Goal: Task Accomplishment & Management: Complete application form

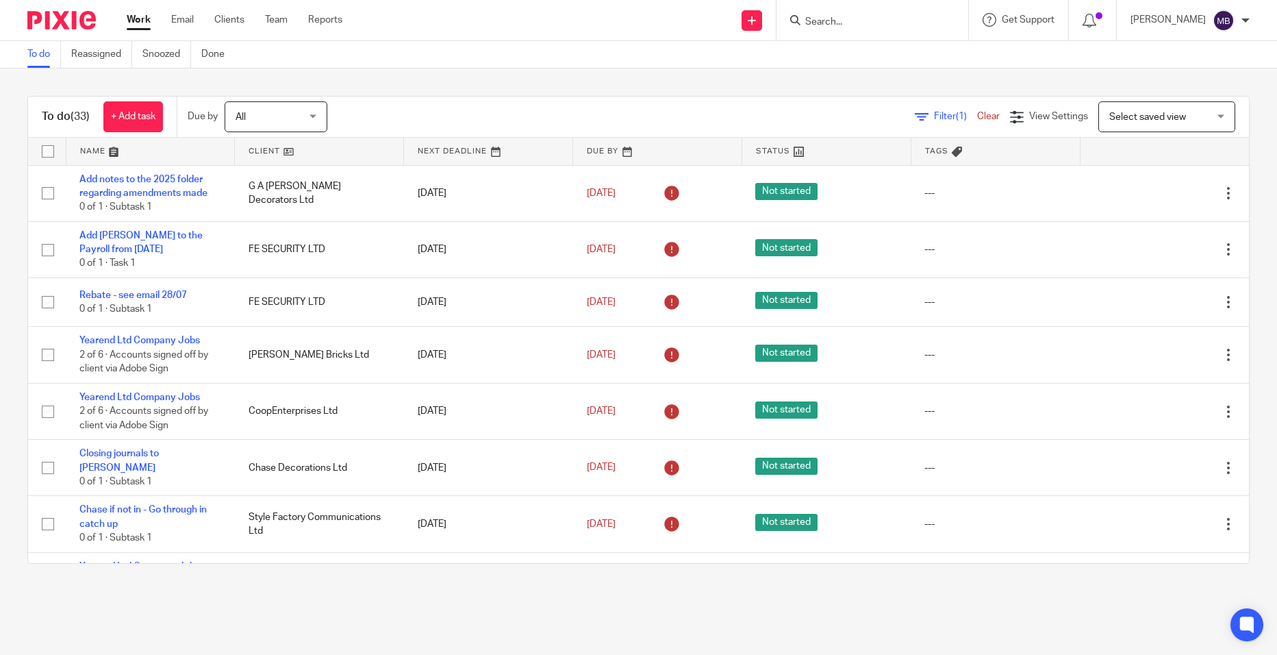
click at [852, 21] on input "Search" at bounding box center [865, 22] width 123 height 12
type input "gRAZER"
click at [879, 67] on link at bounding box center [928, 59] width 255 height 32
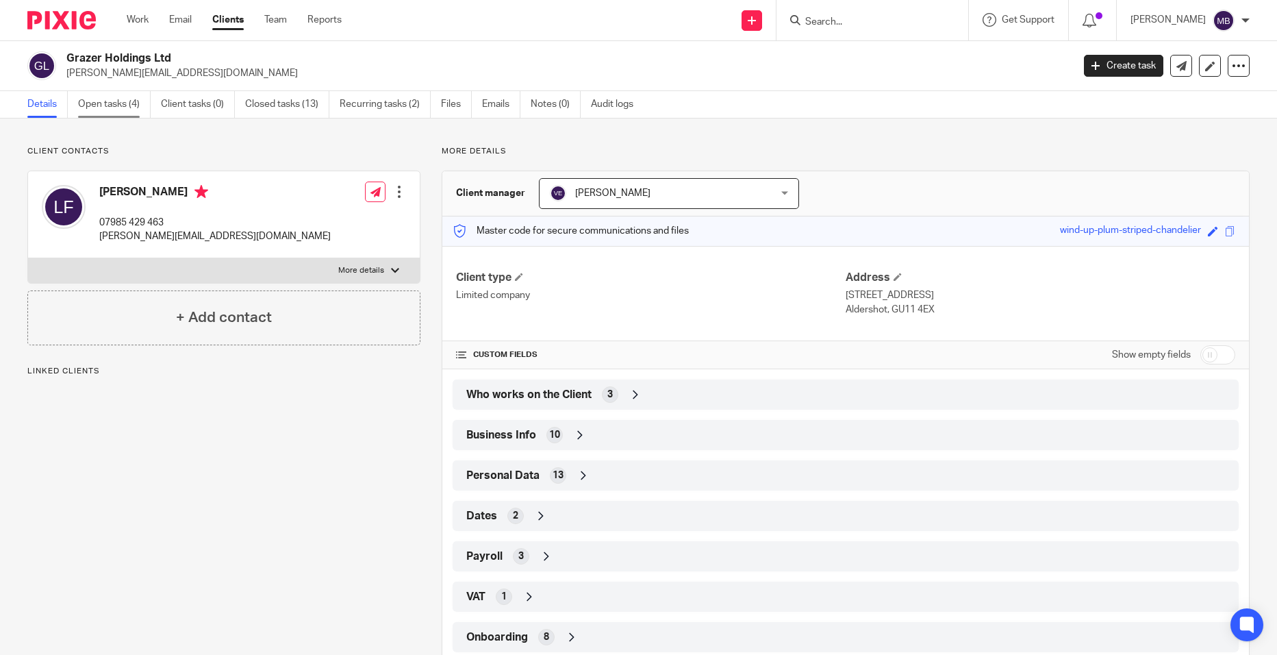
click at [99, 108] on link "Open tasks (4)" at bounding box center [114, 104] width 73 height 27
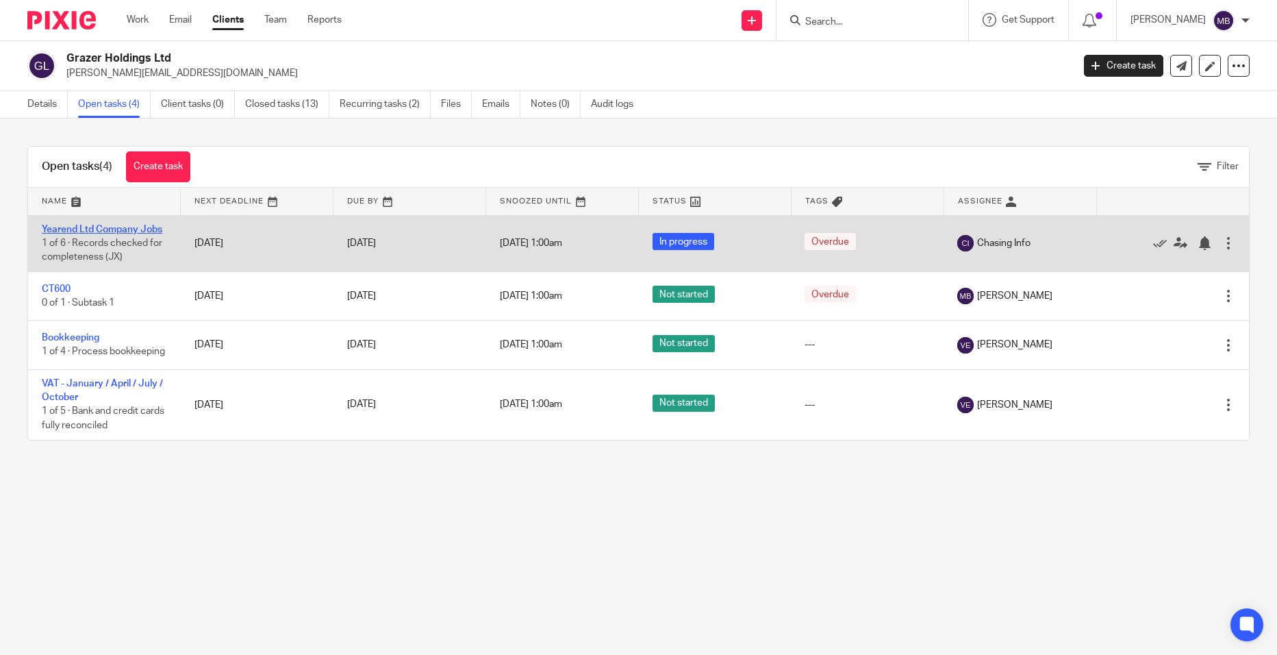
click at [127, 232] on link "Yearend Ltd Company Jobs" at bounding box center [102, 230] width 121 height 10
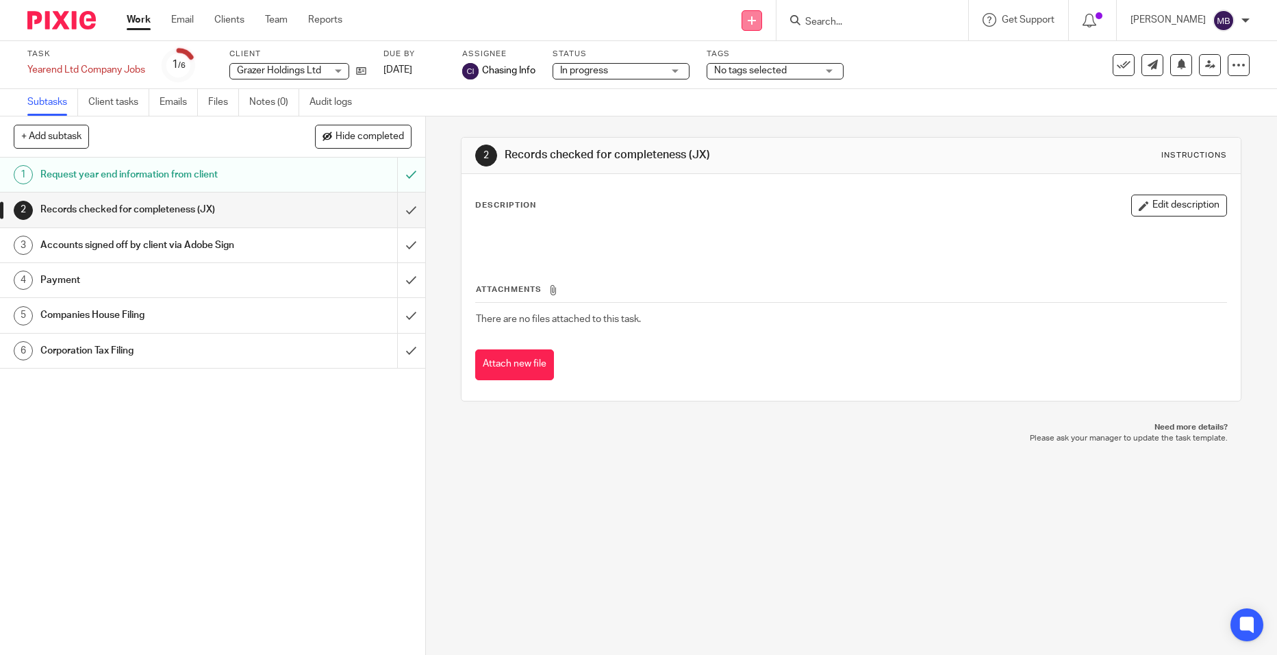
click at [760, 26] on link at bounding box center [752, 20] width 21 height 21
click at [778, 80] on link "Create task" at bounding box center [763, 84] width 84 height 20
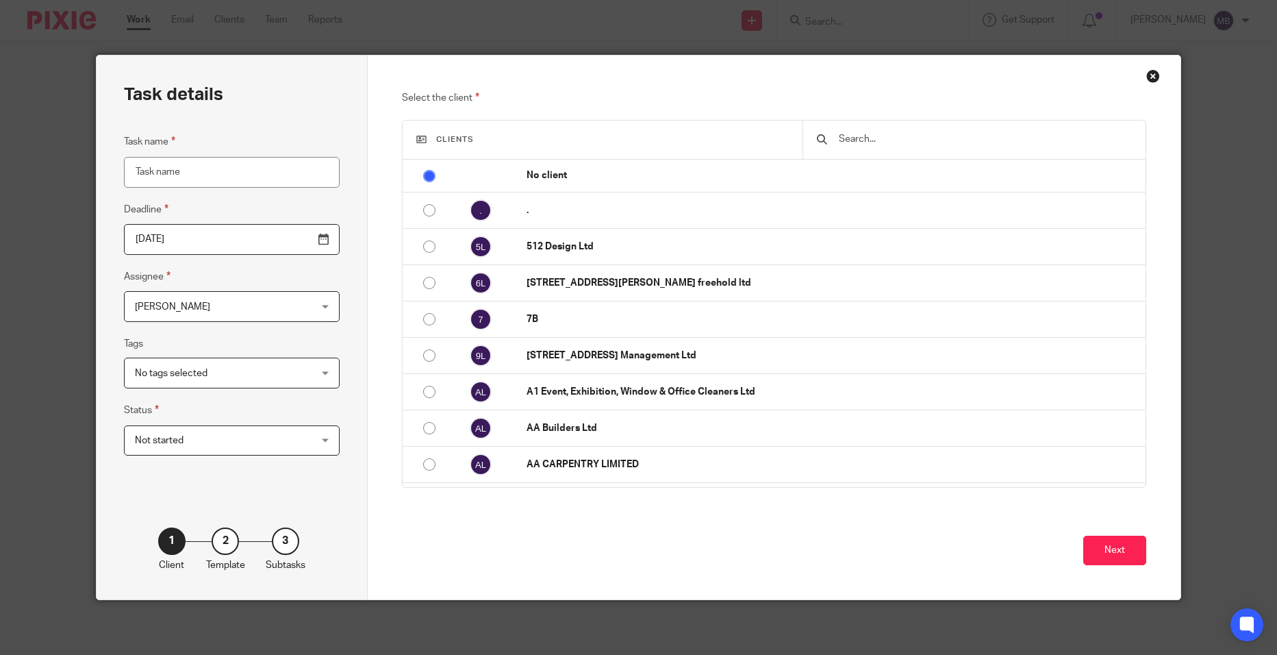
click at [866, 136] on input "text" at bounding box center [985, 139] width 295 height 15
click at [1149, 73] on div "Close this dialog window" at bounding box center [1154, 76] width 14 height 14
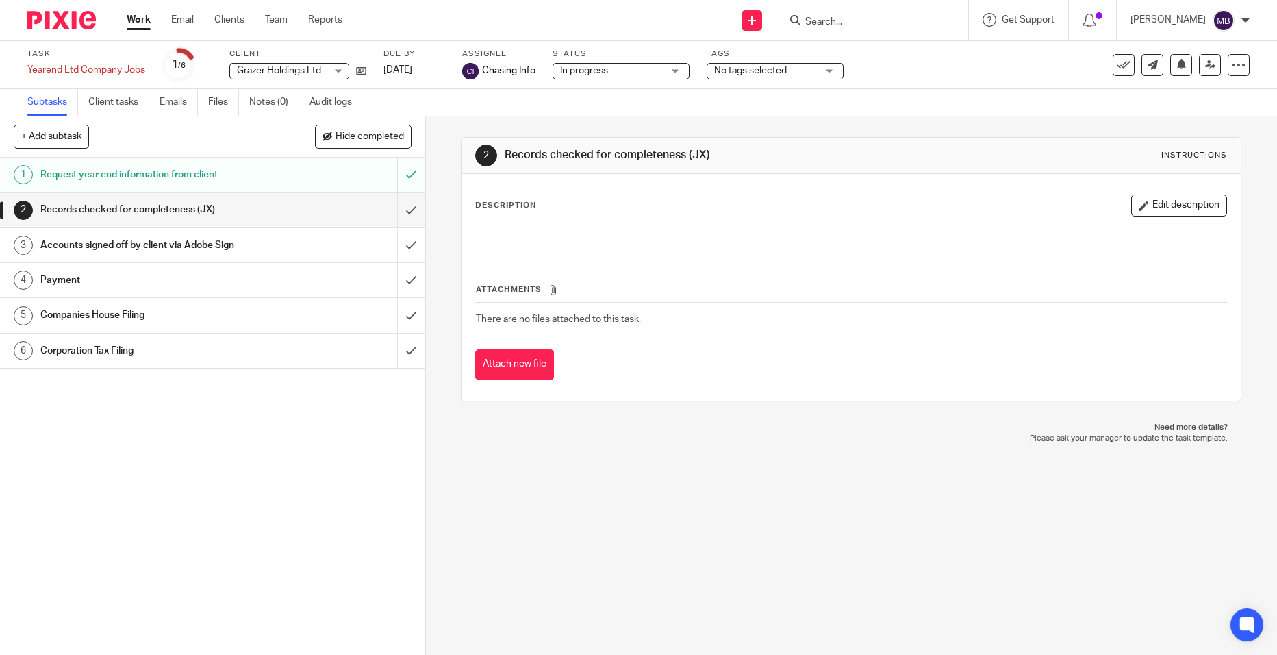
click at [840, 23] on input "Search" at bounding box center [865, 22] width 123 height 12
type input "GRAZER"
click at [853, 64] on link at bounding box center [928, 59] width 255 height 32
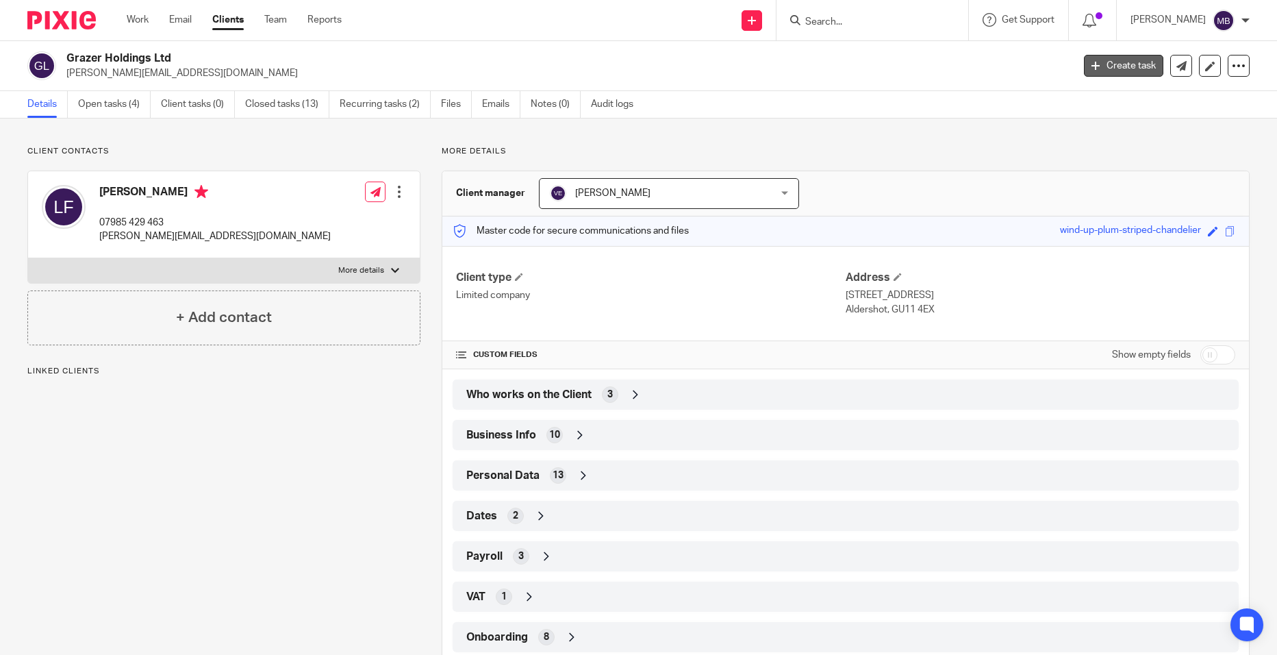
click at [1108, 68] on link "Create task" at bounding box center [1123, 66] width 79 height 22
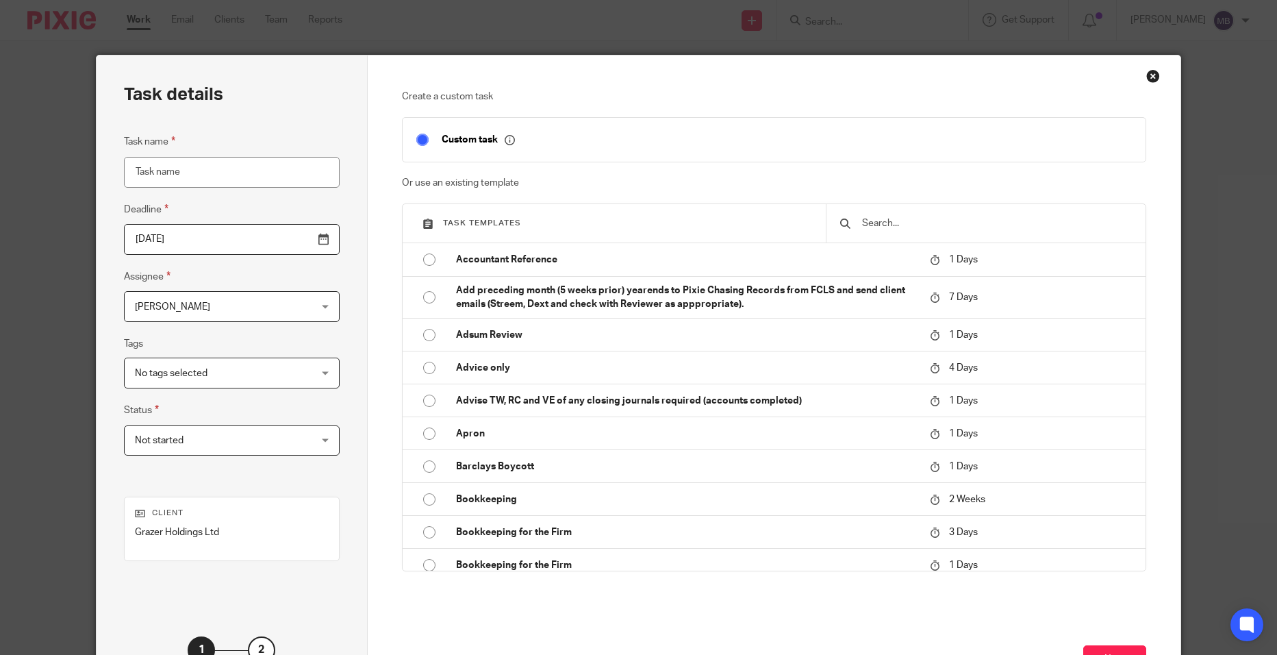
click at [918, 223] on input "text" at bounding box center [996, 223] width 271 height 15
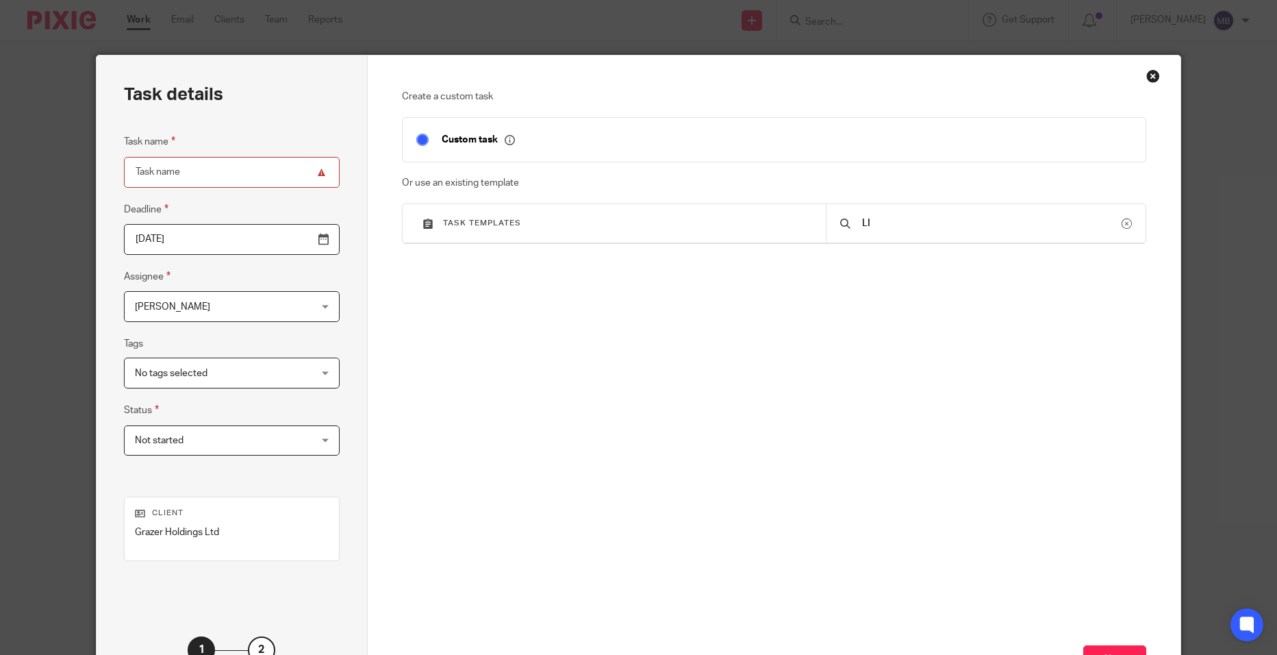
type input "L"
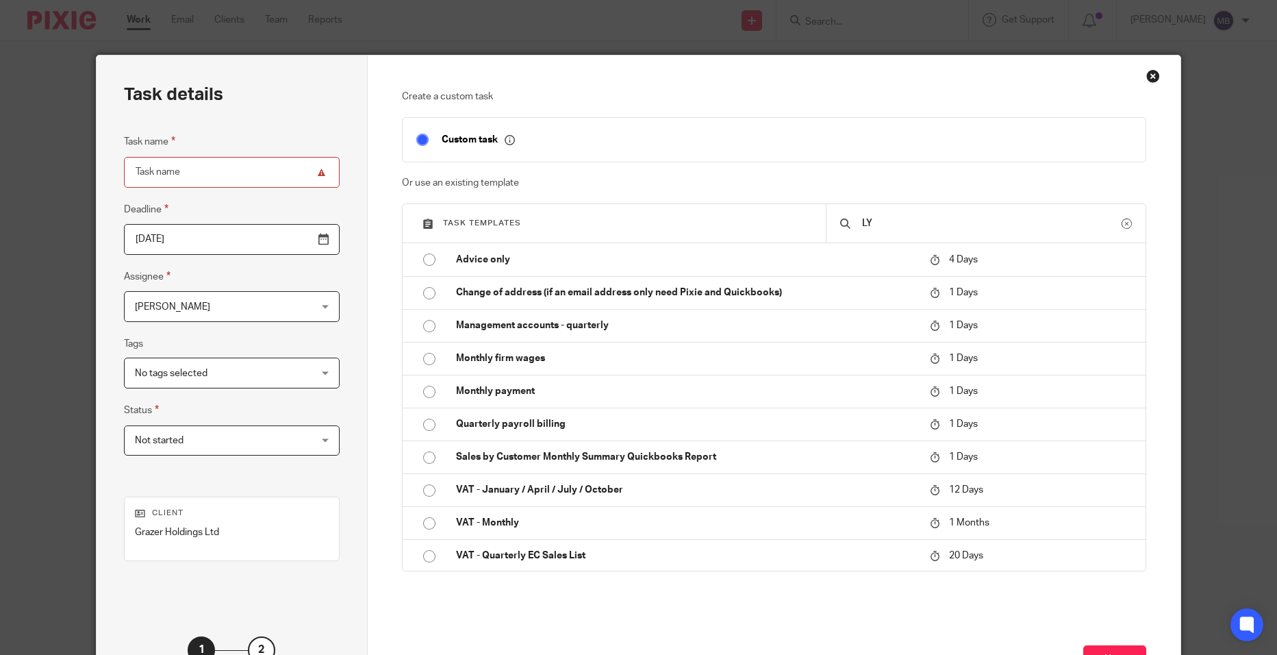
type input "L"
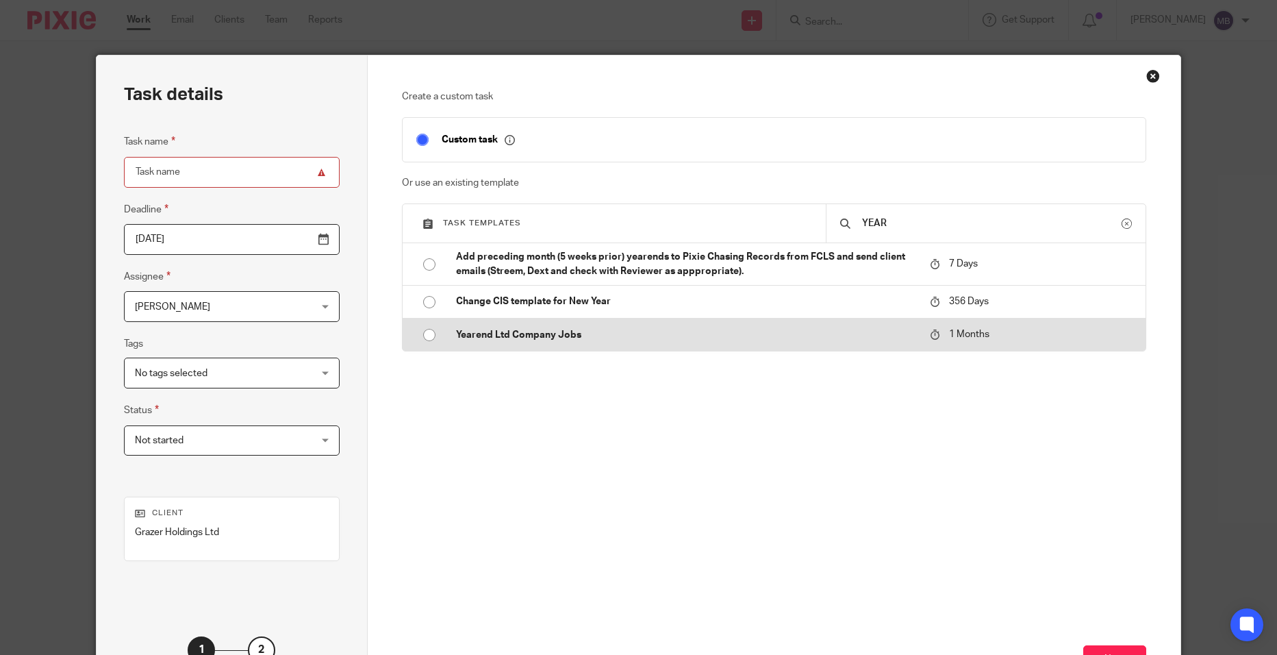
type input "YEAR"
click at [773, 331] on p "Yearend Ltd Company Jobs" at bounding box center [686, 335] width 460 height 14
type input "2025-09-13"
type input "Yearend Ltd Company Jobs"
checkbox input "false"
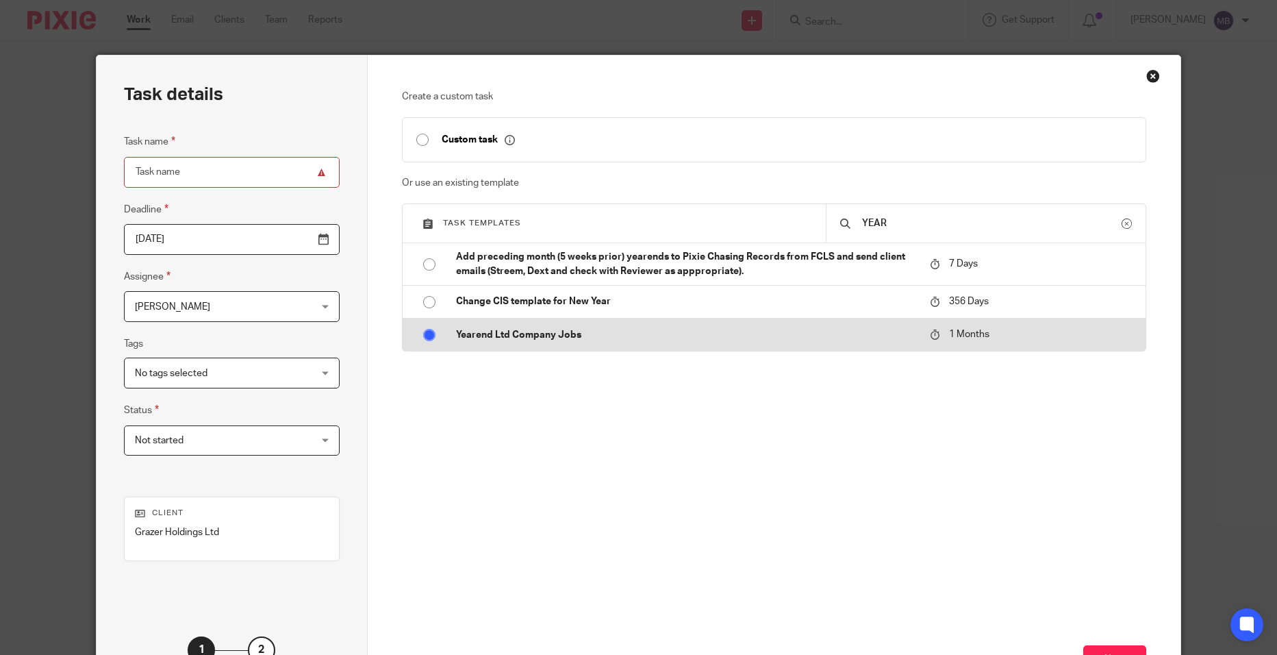
radio input "true"
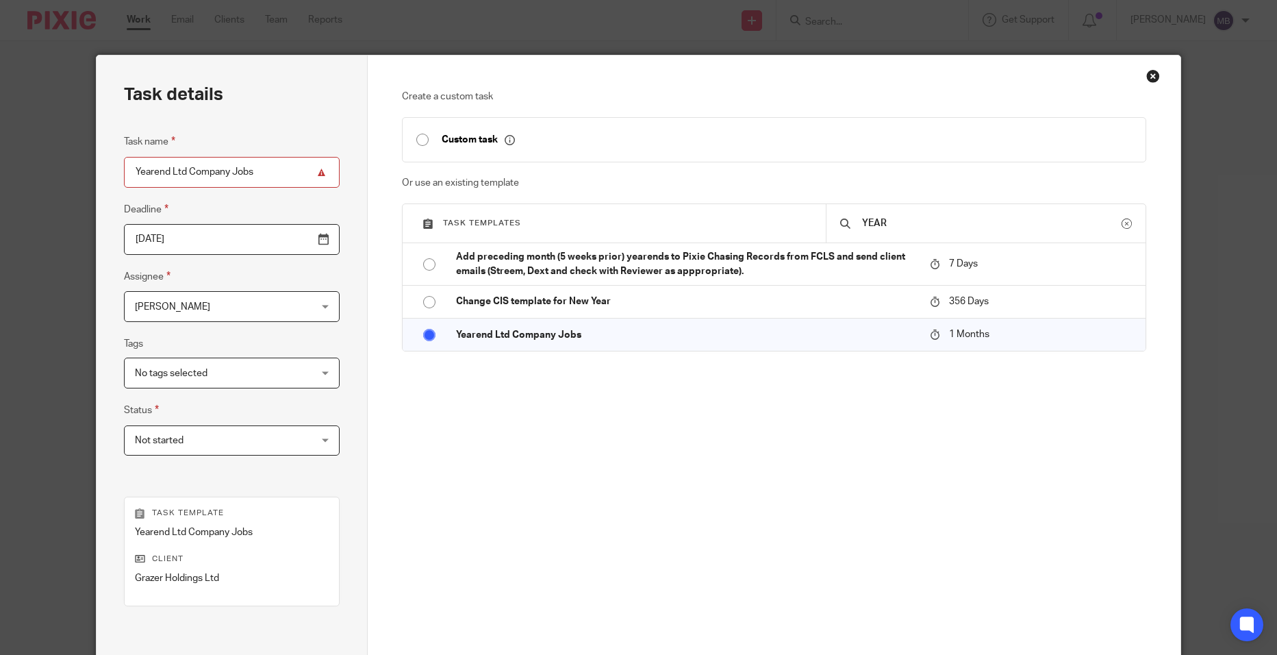
drag, startPoint x: 260, startPoint y: 175, endPoint x: 86, endPoint y: 168, distance: 173.4
click at [86, 168] on div "Task details Task name Yearend Ltd Company Jobs Deadline 2025-09-13 Assignee Mi…" at bounding box center [638, 327] width 1277 height 655
type input "c"
drag, startPoint x: 243, startPoint y: 179, endPoint x: 160, endPoint y: 177, distance: 82.9
click at [160, 177] on input "CT600, Letter & Fee note" at bounding box center [232, 172] width 216 height 31
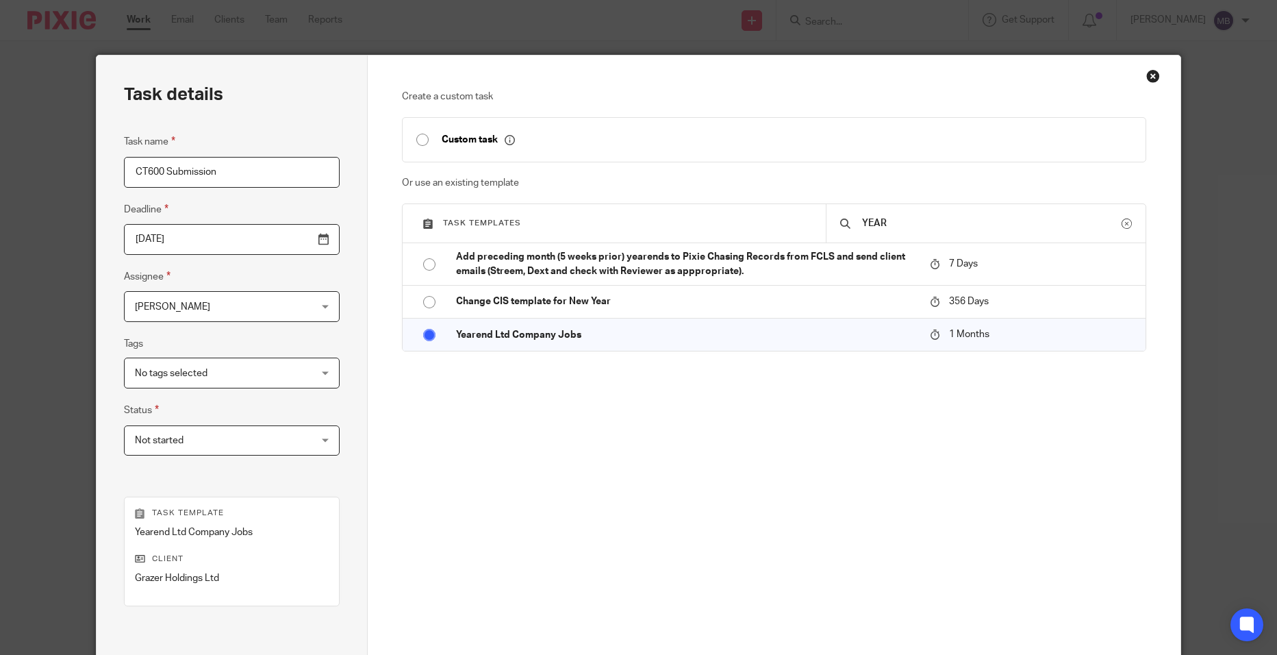
type input "CT600 Submission"
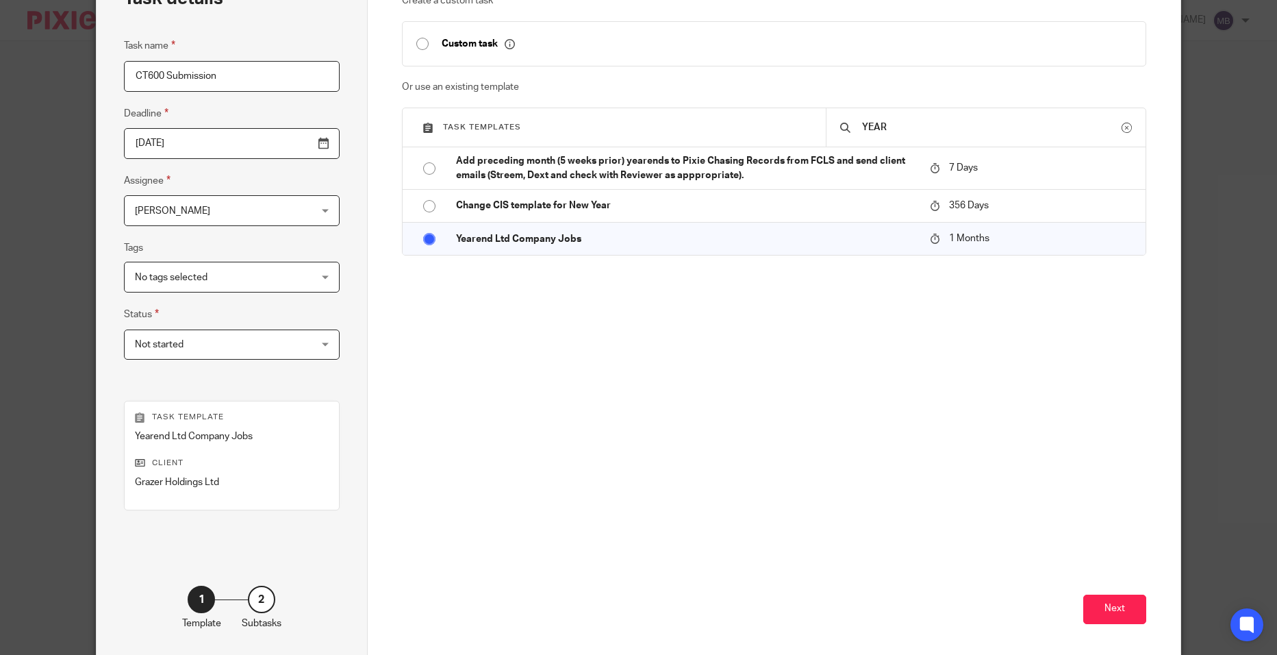
scroll to position [97, 0]
click at [1101, 609] on button "Next" at bounding box center [1115, 607] width 63 height 29
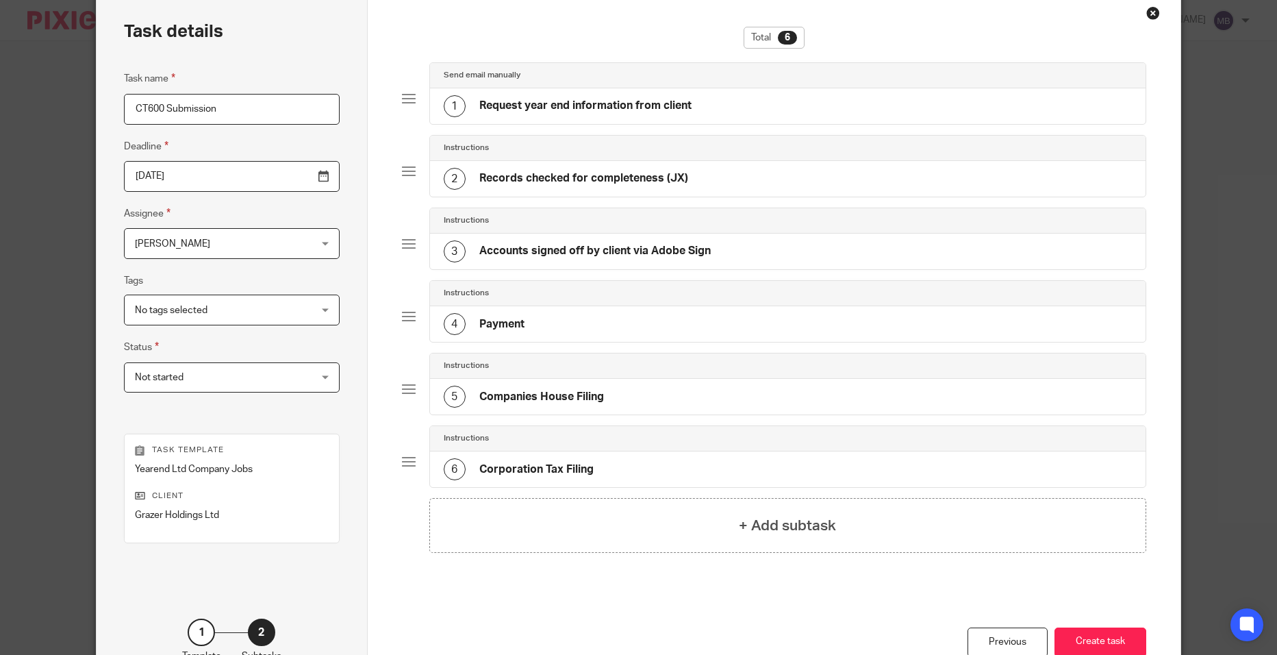
scroll to position [0, 0]
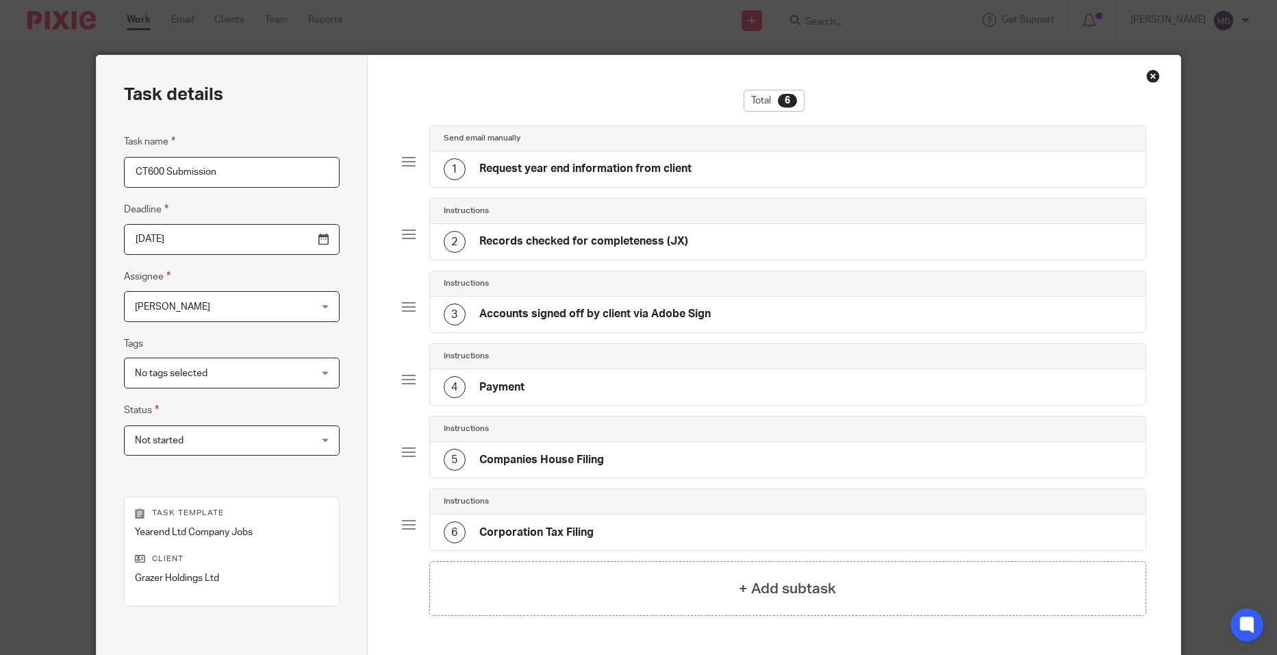
click at [614, 172] on h4 "Request year end information from client" at bounding box center [585, 169] width 212 height 14
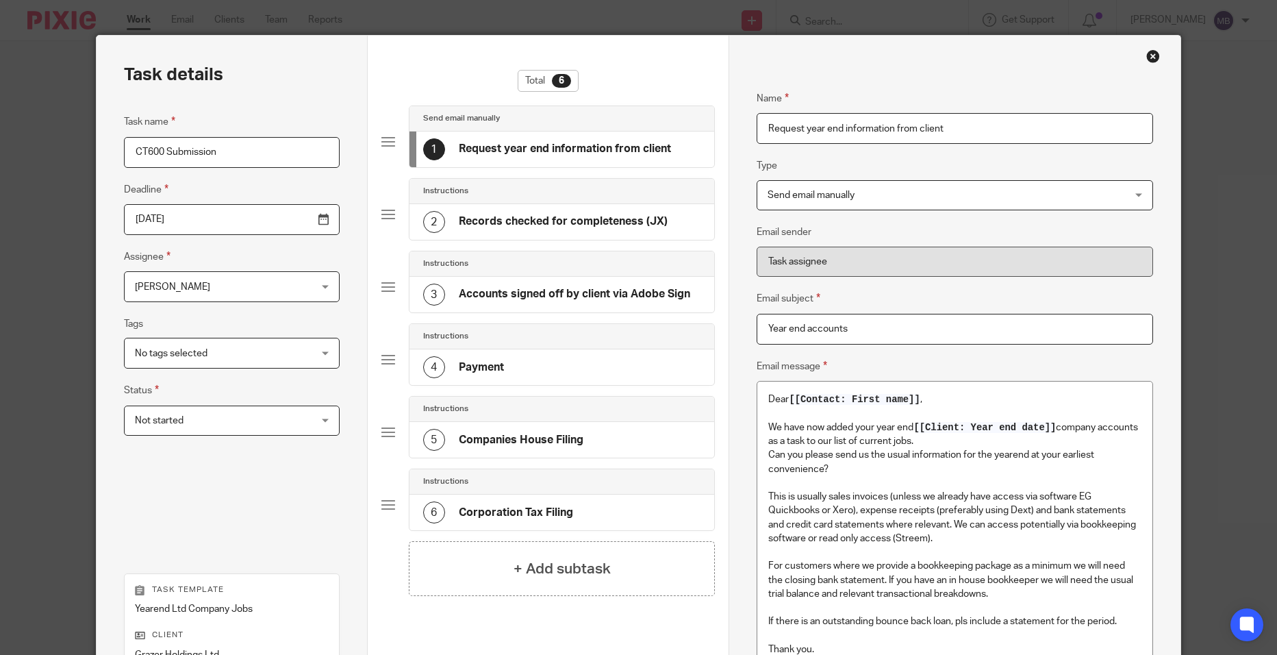
scroll to position [27, 0]
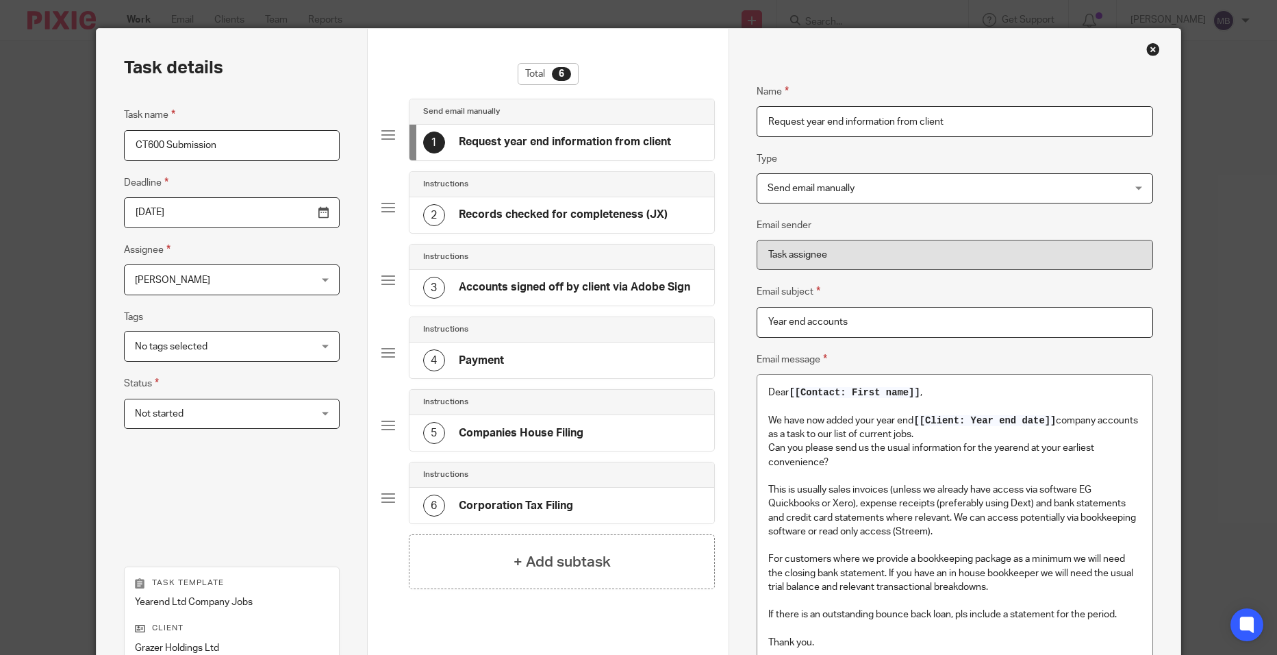
drag, startPoint x: 965, startPoint y: 121, endPoint x: 840, endPoint y: 122, distance: 125.3
click at [840, 122] on input "Request year end information from client" at bounding box center [955, 121] width 397 height 31
click at [618, 214] on h4 "Records checked for completeness (JX)" at bounding box center [563, 215] width 209 height 14
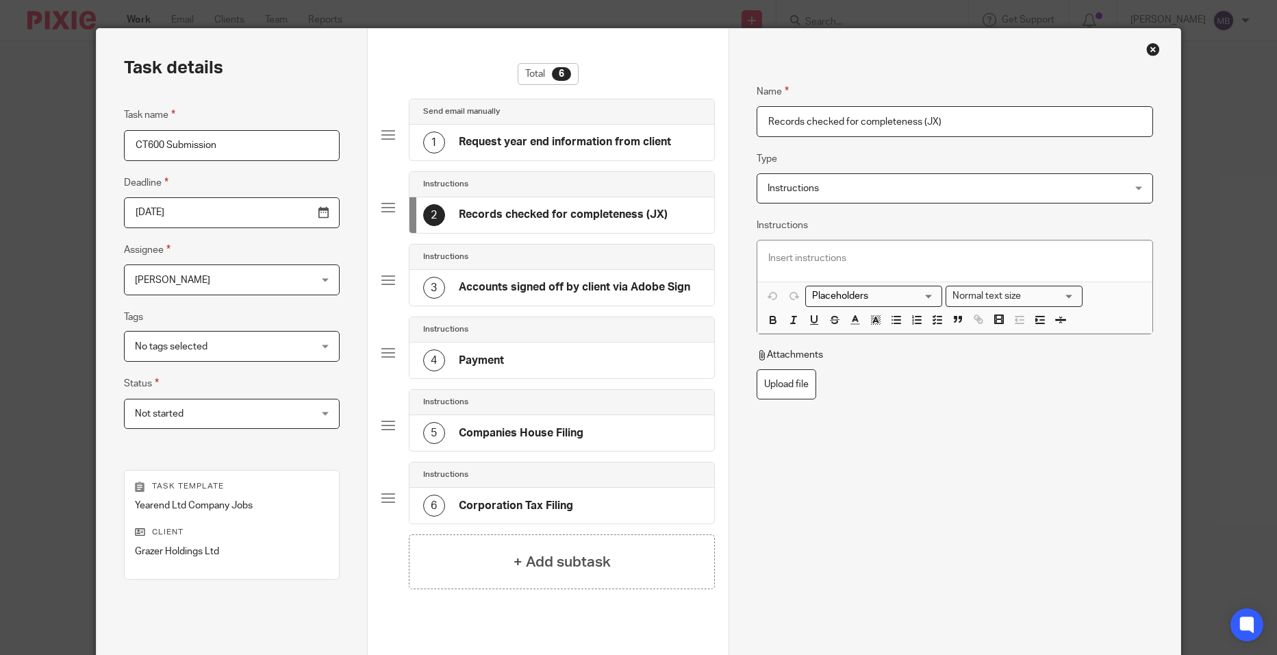
click at [608, 288] on h4 "Accounts signed off by client via Adobe Sign" at bounding box center [575, 287] width 232 height 14
drag, startPoint x: 992, startPoint y: 135, endPoint x: 710, endPoint y: 99, distance: 283.7
click at [710, 99] on div "Task details Task name CT600 Submission Deadline 2025-09-13 Assignee Millie Byg…" at bounding box center [639, 378] width 1084 height 699
type input "CT600 signed off by client"
click at [586, 438] on div "5 Companies House Filing" at bounding box center [562, 433] width 305 height 36
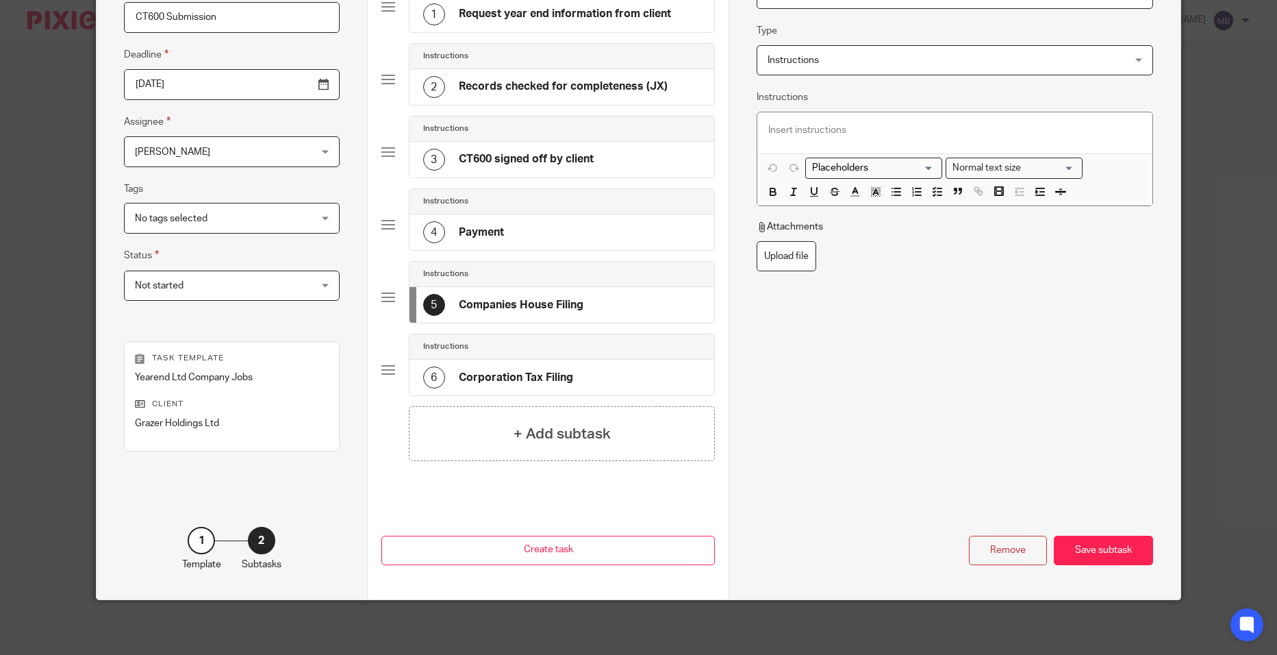
scroll to position [151, 0]
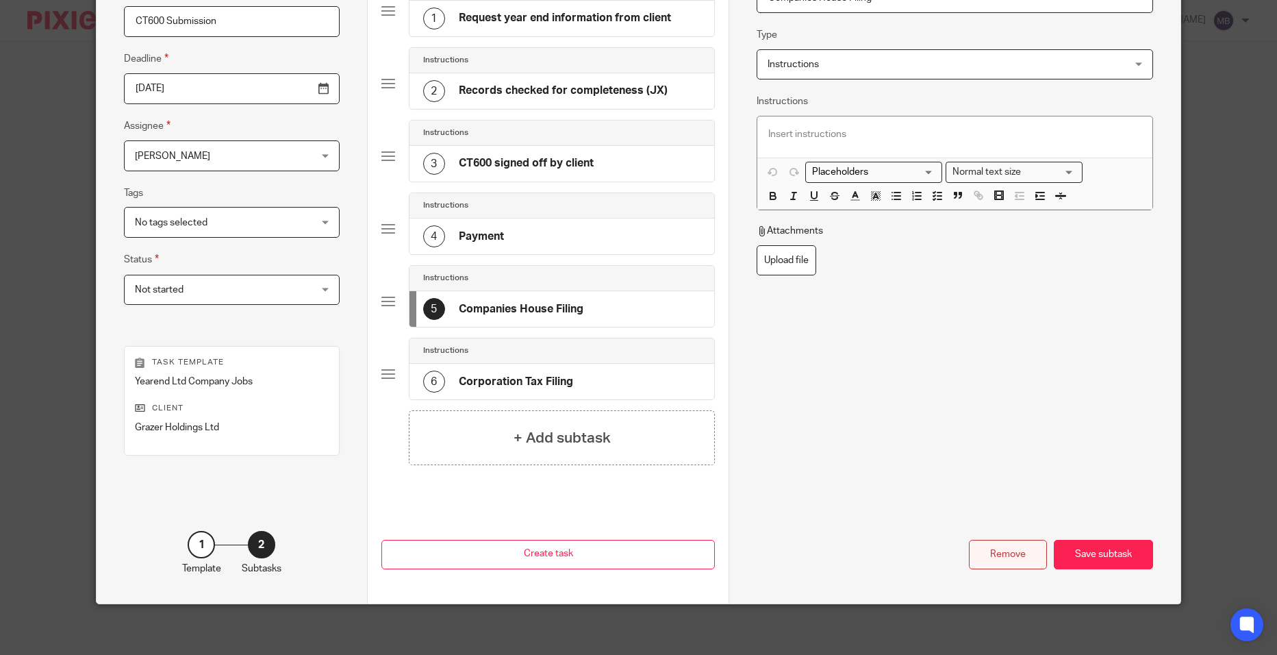
click at [981, 558] on div "Remove" at bounding box center [1008, 554] width 78 height 29
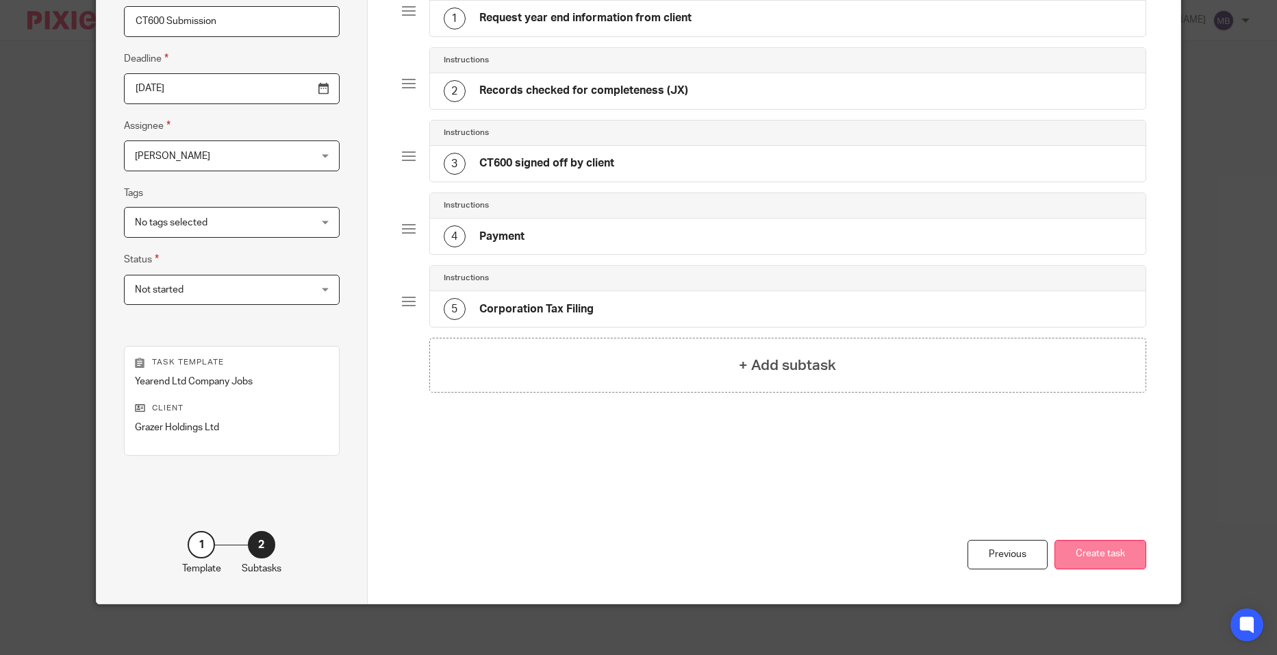
click at [1097, 553] on button "Create task" at bounding box center [1101, 554] width 92 height 29
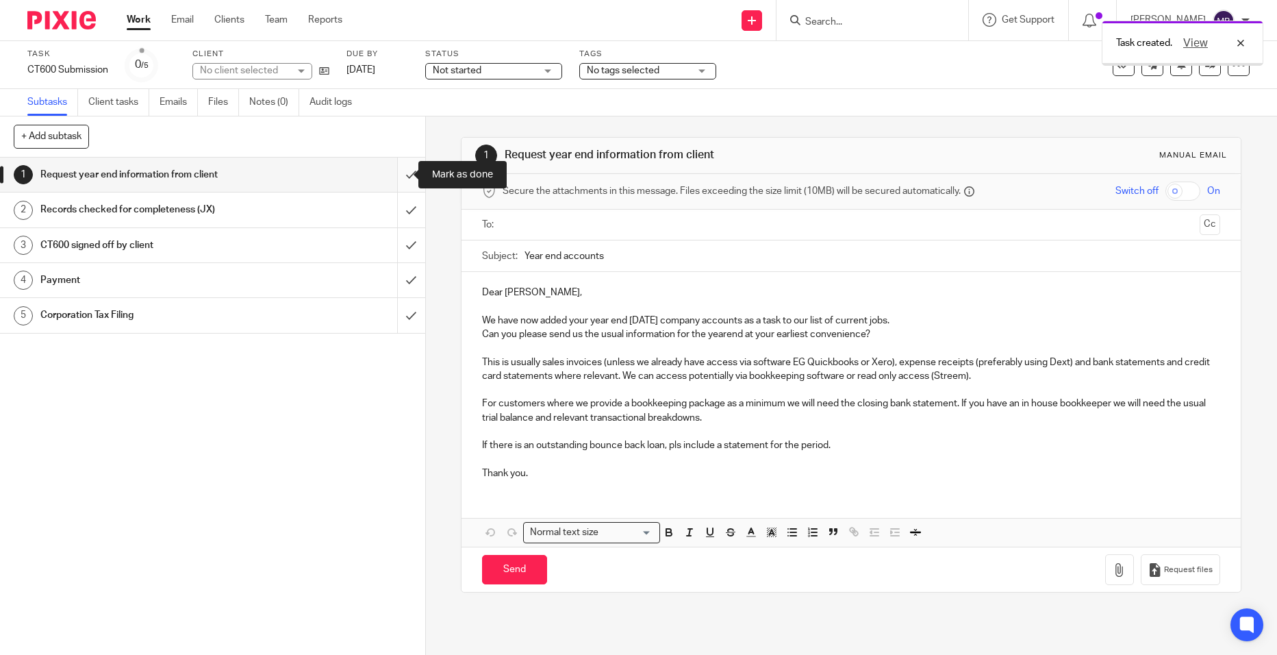
click at [394, 181] on input "submit" at bounding box center [212, 175] width 425 height 34
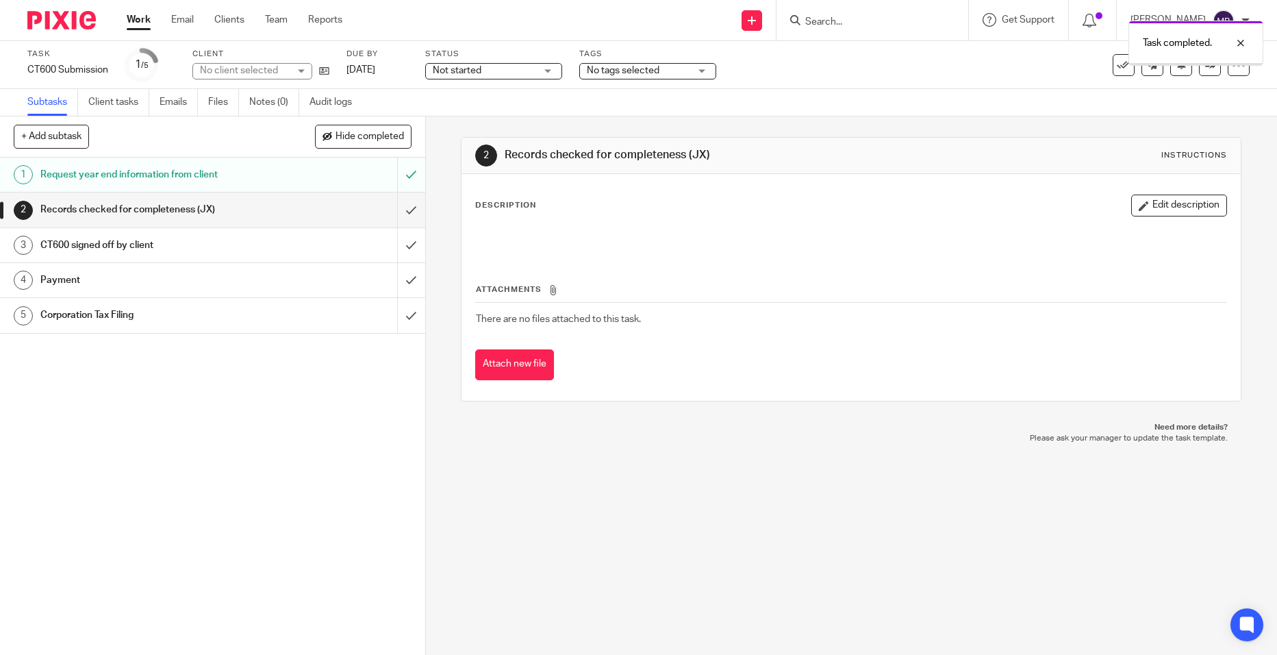
click at [392, 206] on input "submit" at bounding box center [212, 209] width 425 height 34
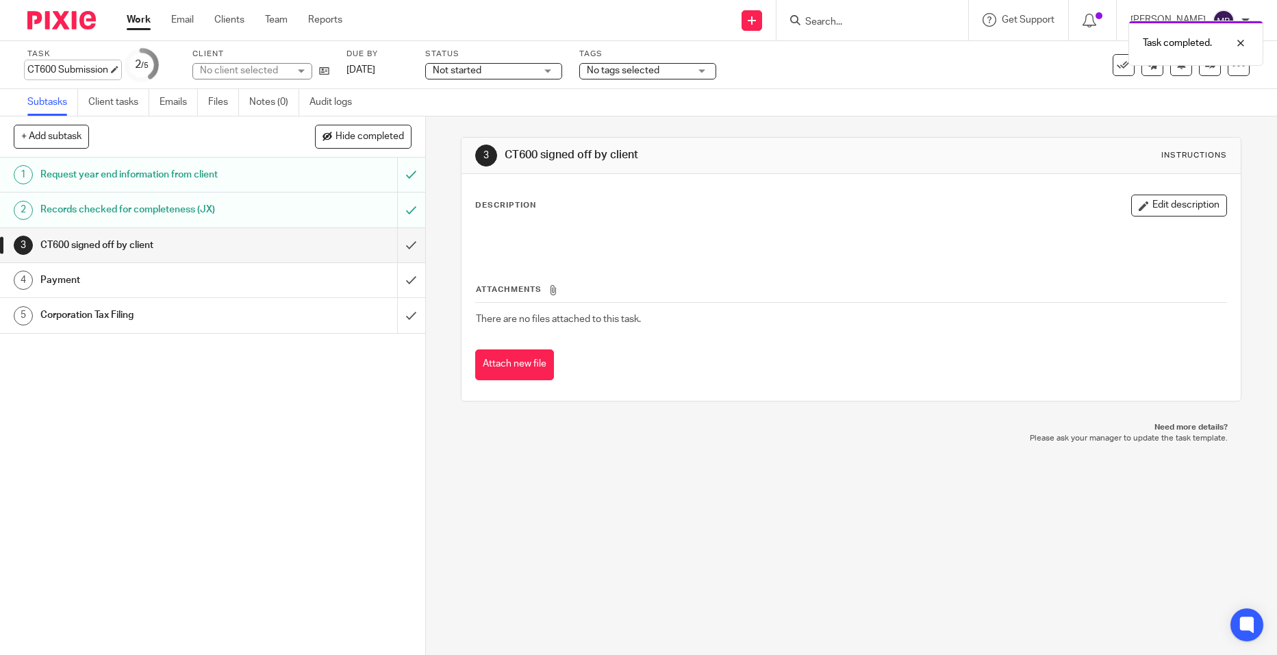
click at [92, 62] on div "Task CT600 Submission Save CT600 Submission" at bounding box center [67, 65] width 81 height 33
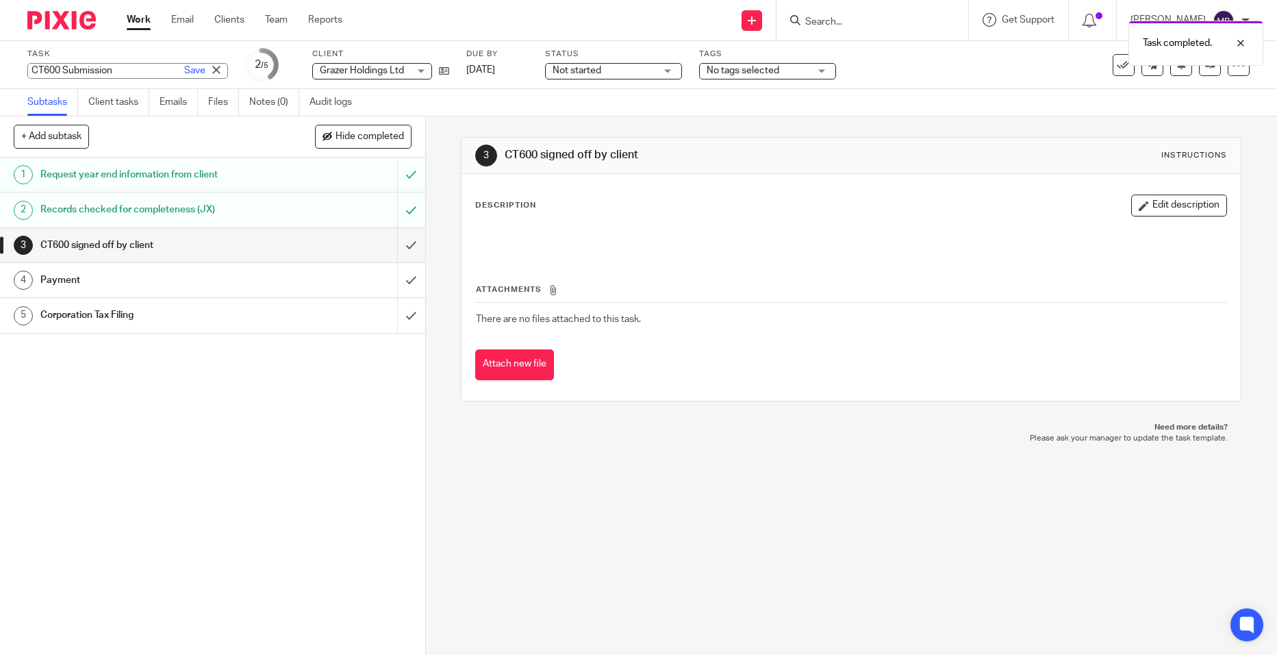
click at [62, 71] on input "CT600 Submission" at bounding box center [127, 71] width 201 height 16
click at [124, 70] on input "CT600Submission" at bounding box center [127, 71] width 201 height 16
click at [60, 71] on input "CT600Submission" at bounding box center [127, 71] width 201 height 16
type input "CT600 Submission"
click at [1205, 67] on icon at bounding box center [1210, 65] width 10 height 10
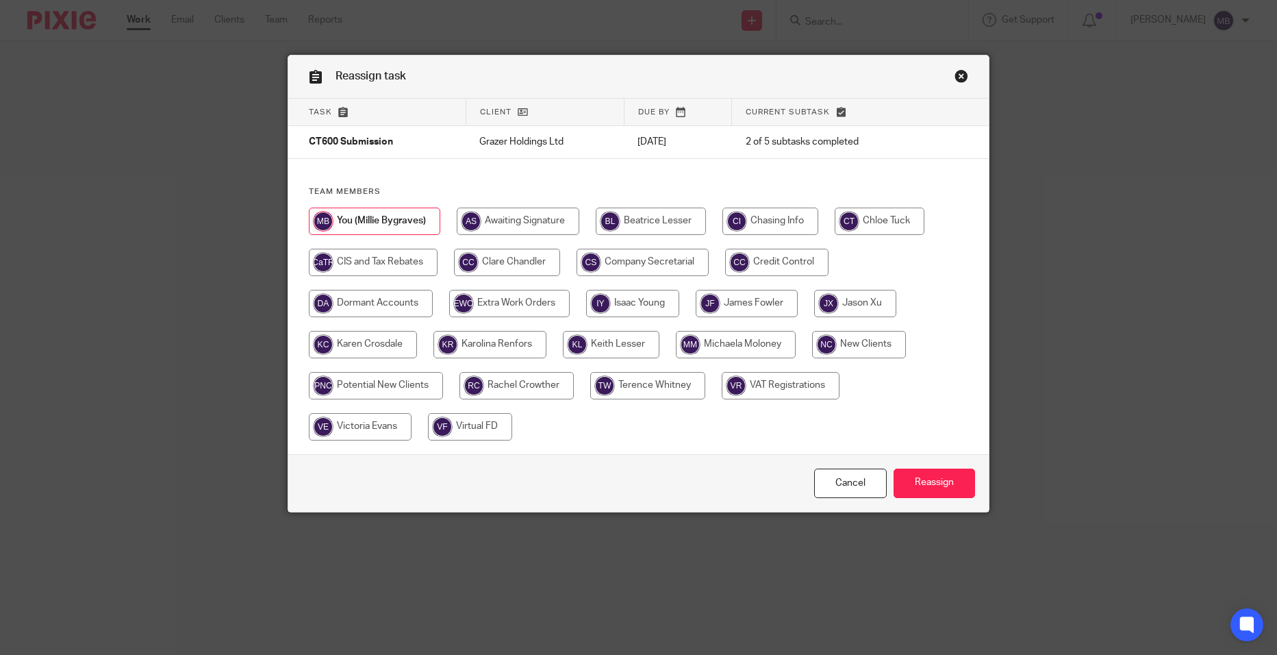
click at [535, 262] on input "radio" at bounding box center [507, 262] width 106 height 27
radio input "true"
click at [925, 488] on input "Reassign" at bounding box center [935, 482] width 82 height 29
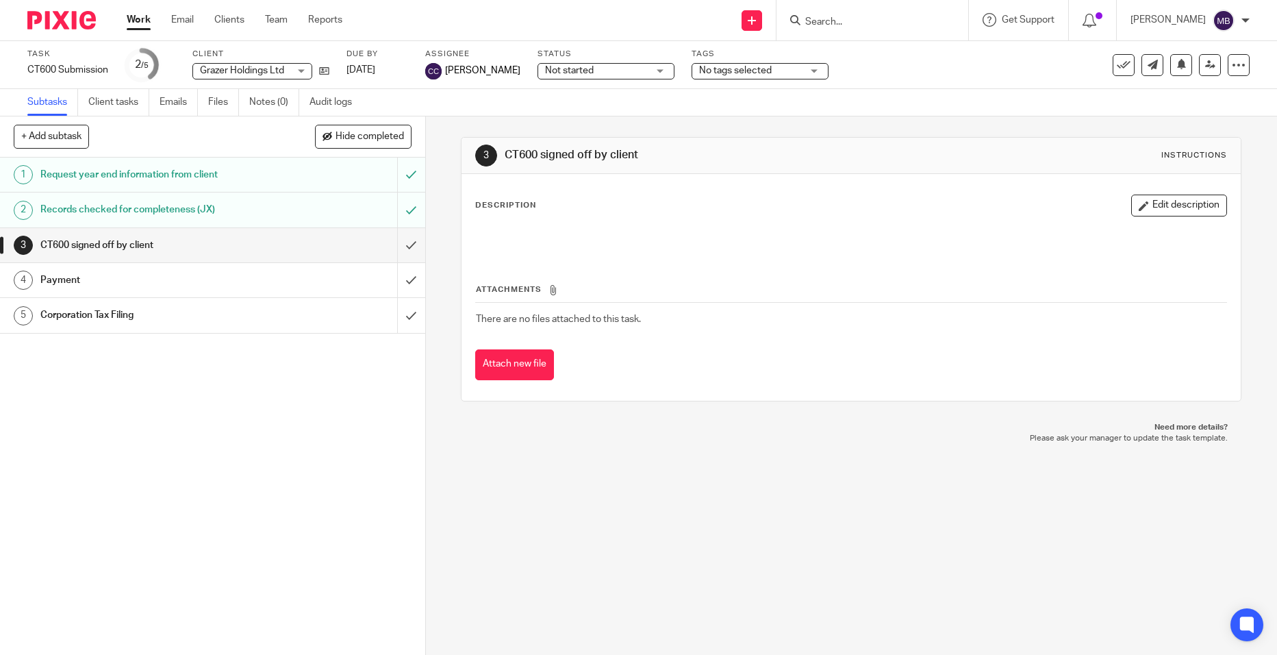
click at [866, 17] on input "Search" at bounding box center [865, 22] width 123 height 12
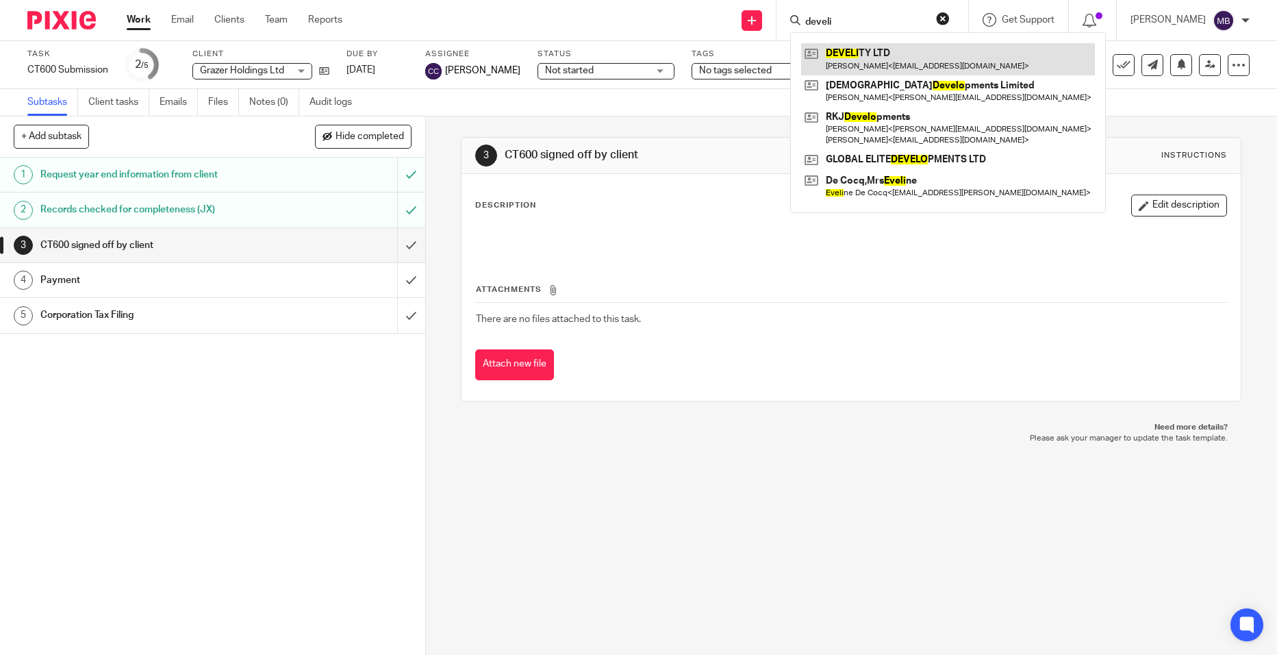
type input "develi"
click at [878, 53] on link at bounding box center [948, 59] width 294 height 32
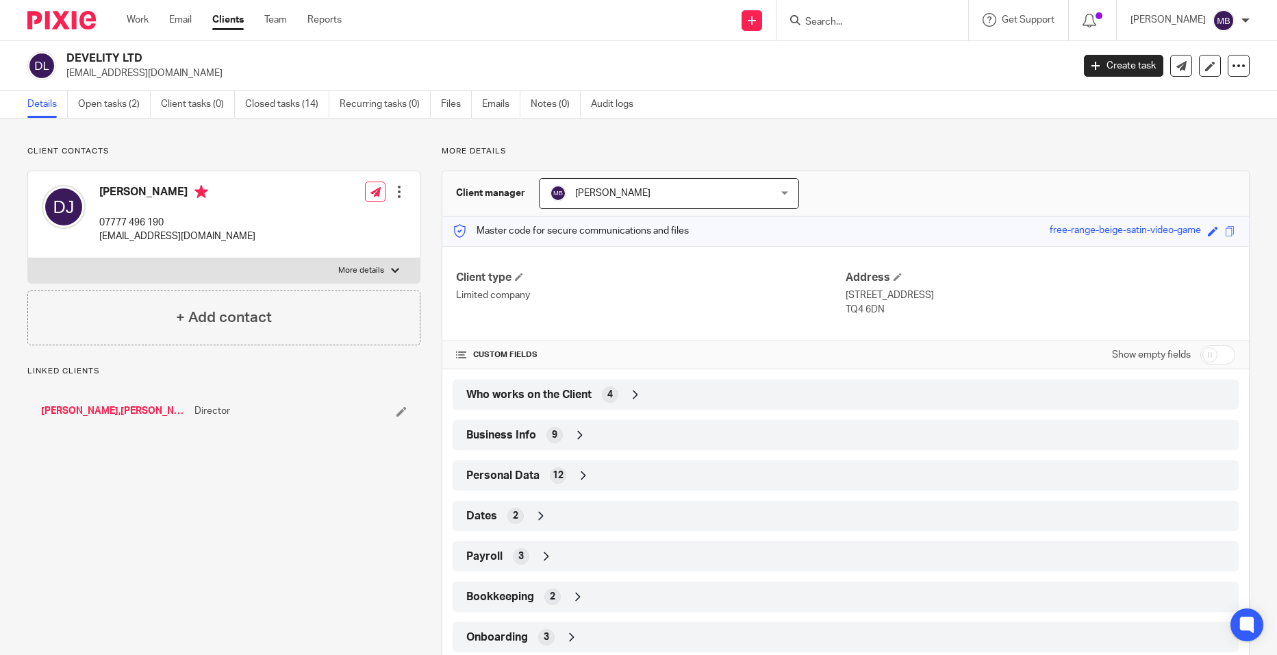
click at [602, 403] on div "Who works on the Client 4" at bounding box center [846, 394] width 766 height 23
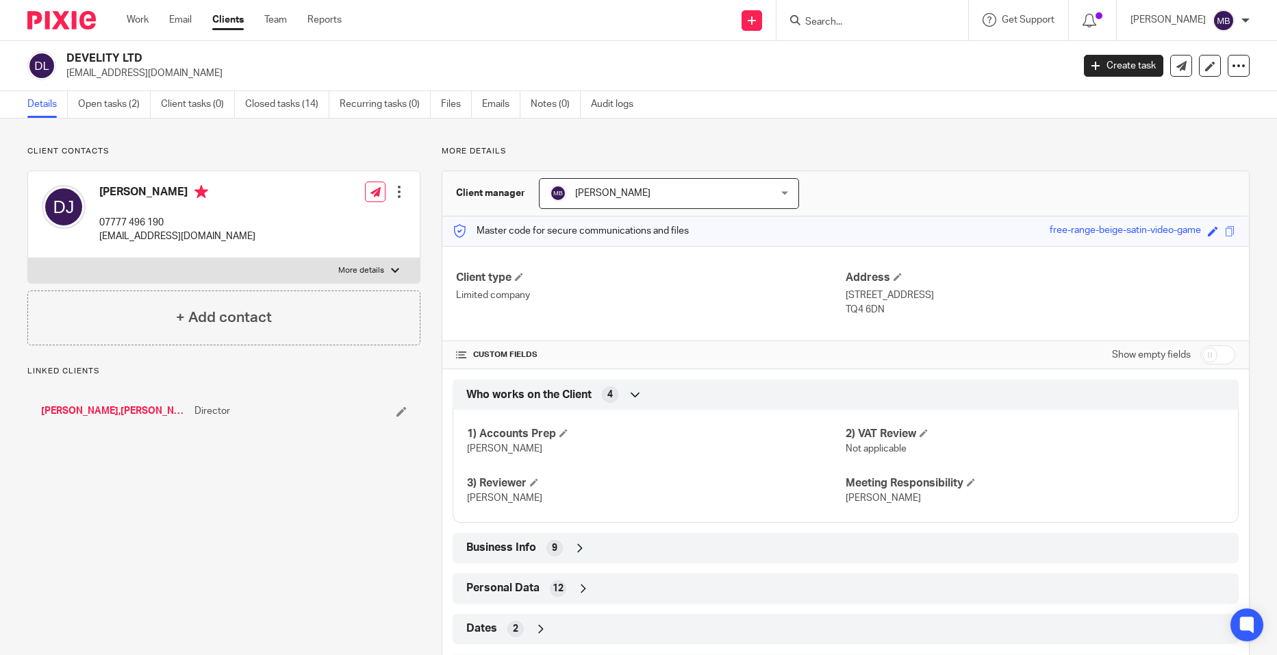
click at [584, 560] on div "Business Info 9" at bounding box center [846, 548] width 786 height 30
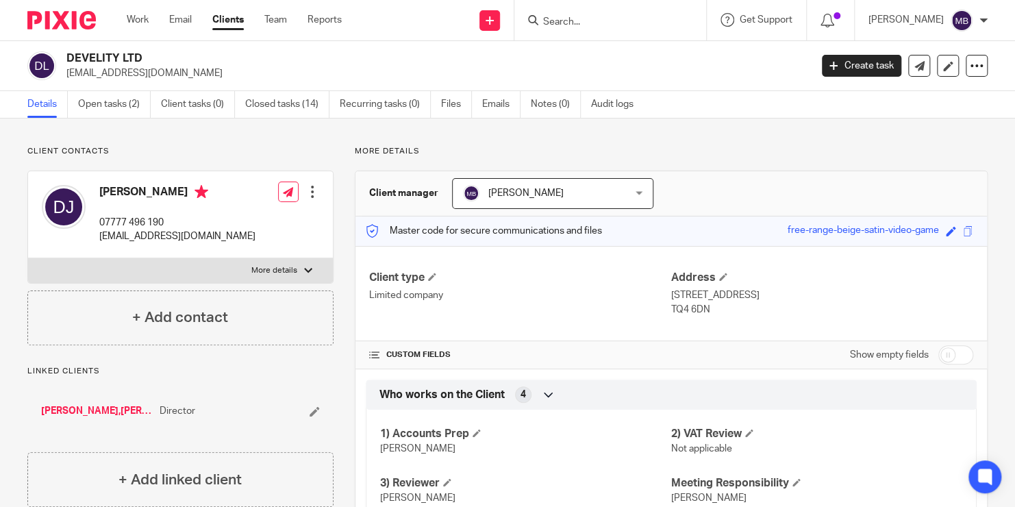
click at [584, 23] on input "Search" at bounding box center [603, 22] width 123 height 12
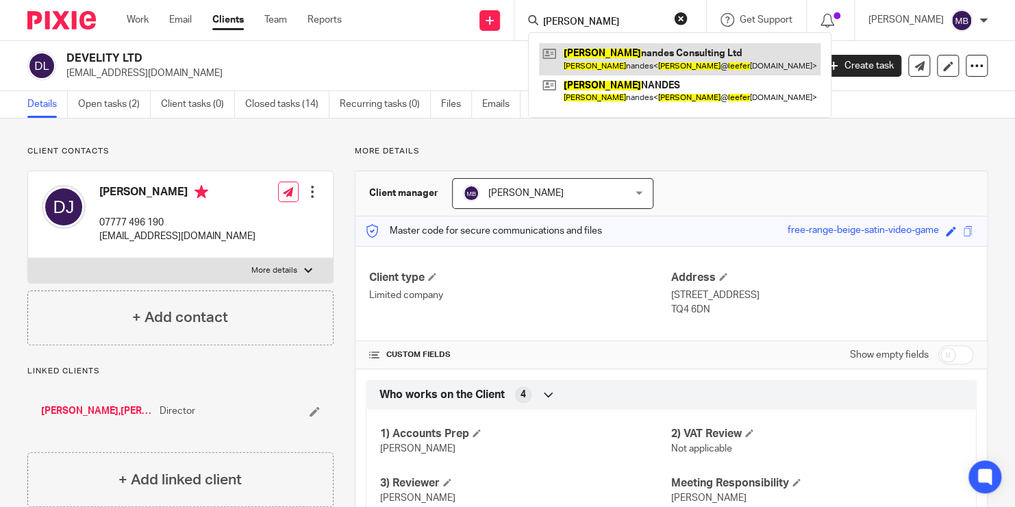
type input "[PERSON_NAME]"
click at [605, 54] on link at bounding box center [680, 59] width 282 height 32
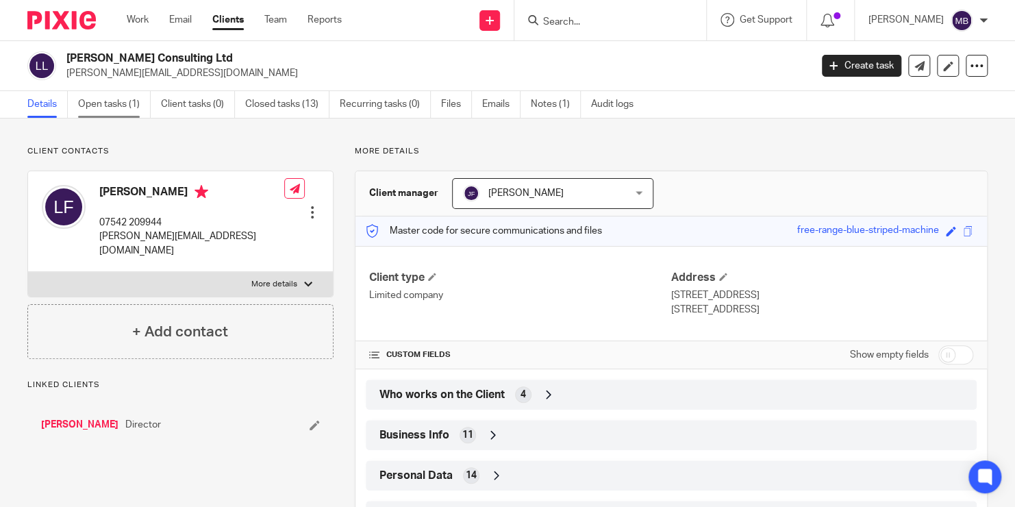
click at [112, 112] on link "Open tasks (1)" at bounding box center [114, 104] width 73 height 27
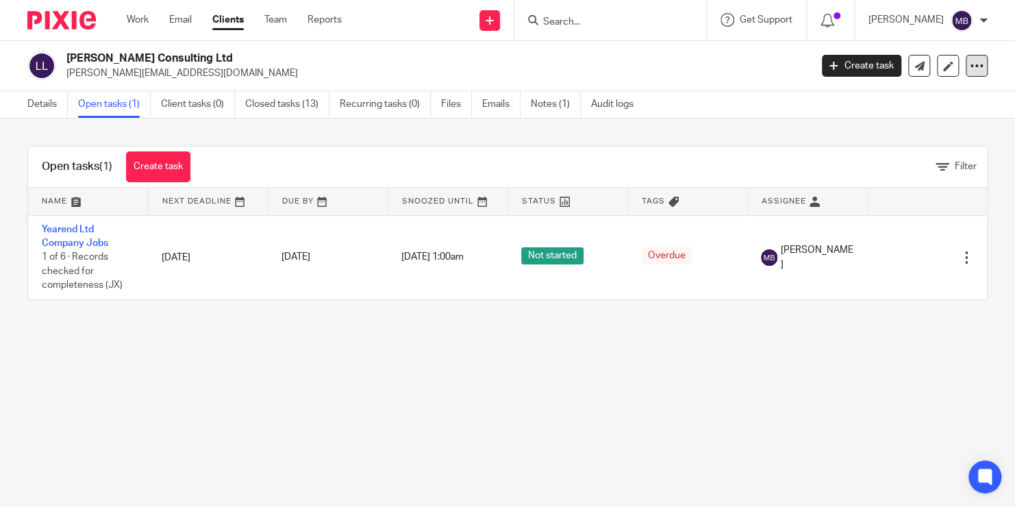
click at [971, 62] on icon at bounding box center [977, 66] width 14 height 14
click at [920, 101] on link "Update from Companies House" at bounding box center [890, 100] width 151 height 20
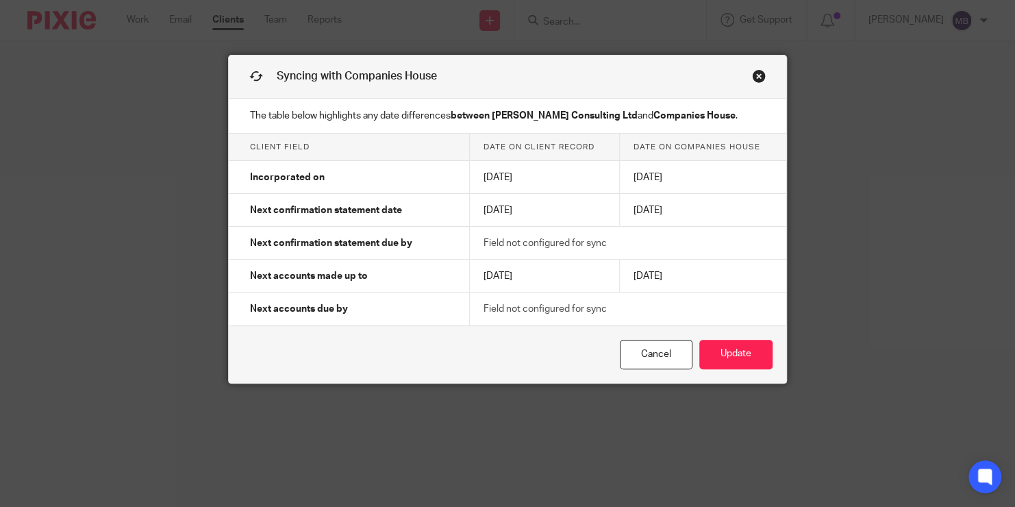
click at [754, 82] on link "Close this dialog window" at bounding box center [759, 78] width 14 height 18
